Goal: Information Seeking & Learning: Learn about a topic

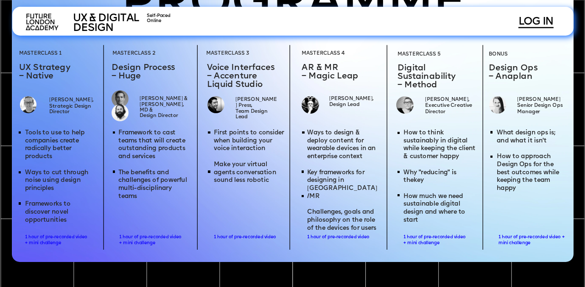
scroll to position [1289, 0]
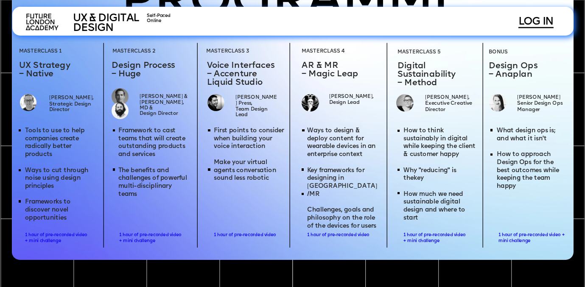
click at [123, 92] on img at bounding box center [120, 96] width 17 height 17
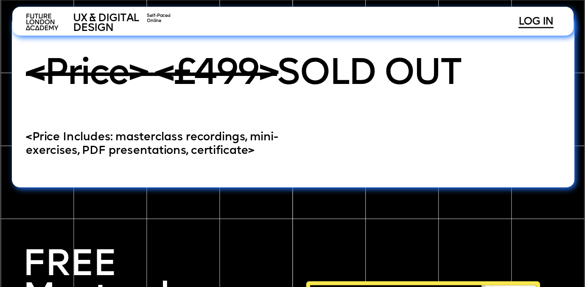
scroll to position [2118, 0]
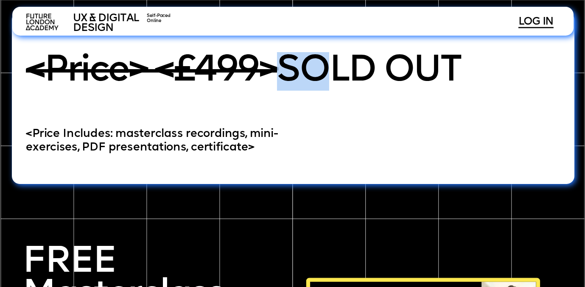
drag, startPoint x: 270, startPoint y: 60, endPoint x: 321, endPoint y: 77, distance: 53.5
click at [322, 77] on span "<Price> <£499> SOLD OUT" at bounding box center [243, 71] width 435 height 37
click at [273, 113] on div at bounding box center [293, 98] width 563 height 172
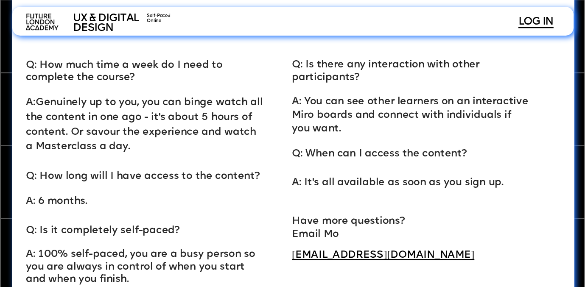
scroll to position [2632, 0]
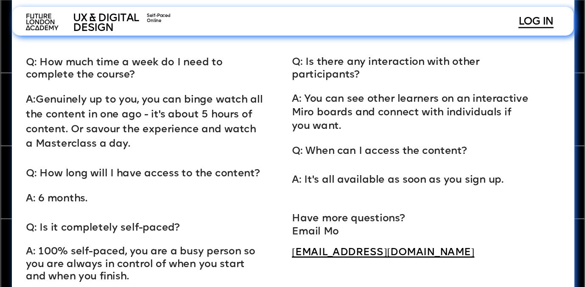
click at [135, 65] on span "Q: How much time a week do I need to complete the course?" at bounding box center [125, 69] width 199 height 22
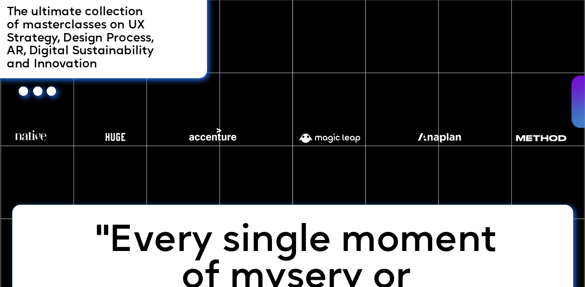
scroll to position [150, 0]
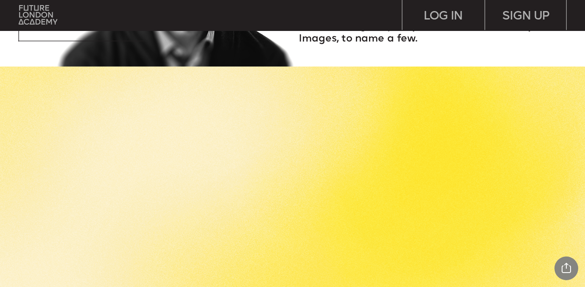
scroll to position [1307, 0]
